Goal: Information Seeking & Learning: Learn about a topic

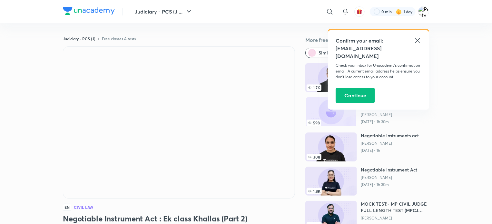
click at [417, 39] on icon at bounding box center [418, 41] width 8 height 8
